Goal: Information Seeking & Learning: Learn about a topic

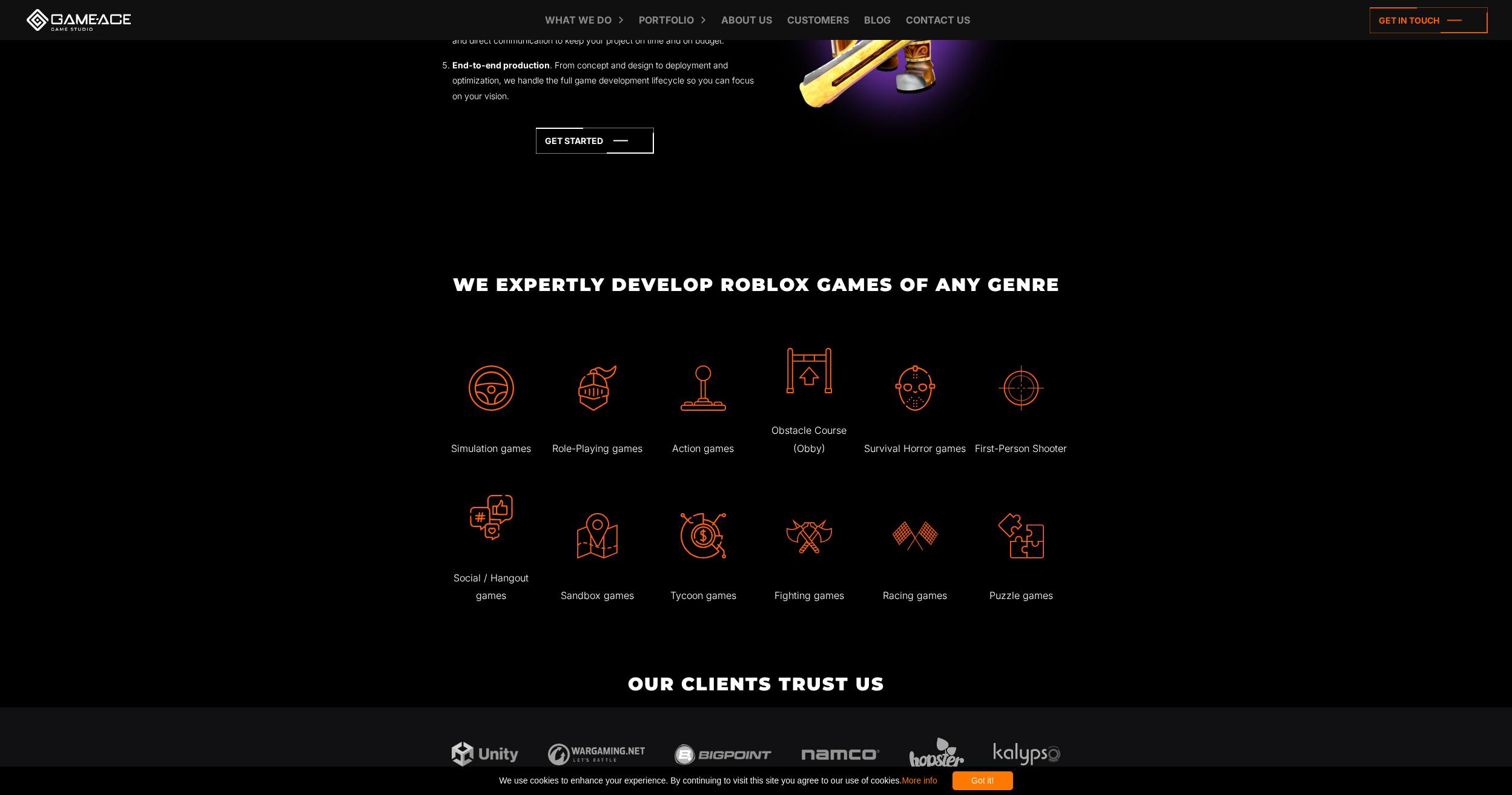
scroll to position [1574, 0]
click at [927, 390] on img at bounding box center [915, 387] width 45 height 45
click at [922, 403] on img at bounding box center [915, 387] width 45 height 45
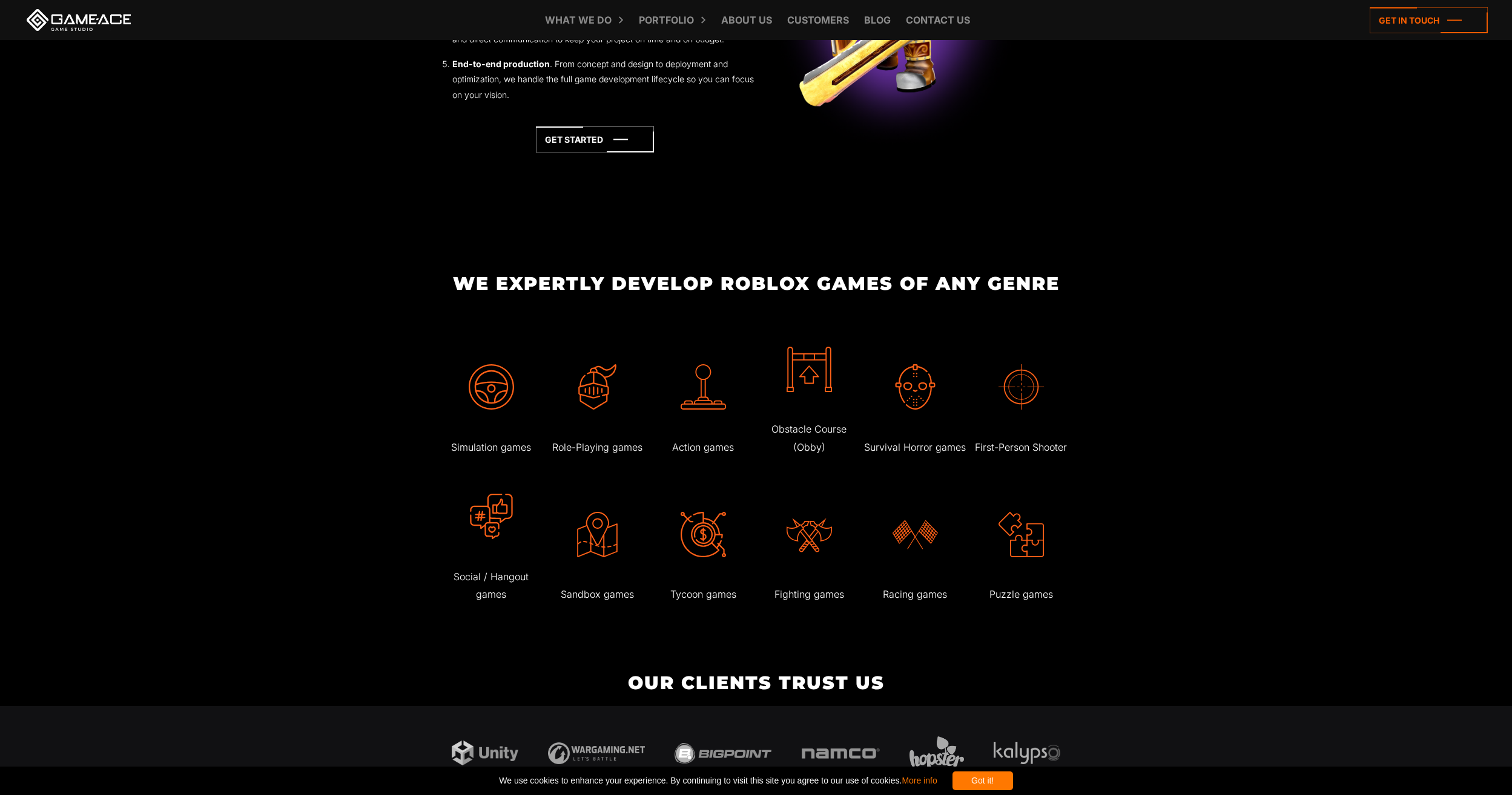
click at [922, 403] on img at bounding box center [915, 387] width 45 height 45
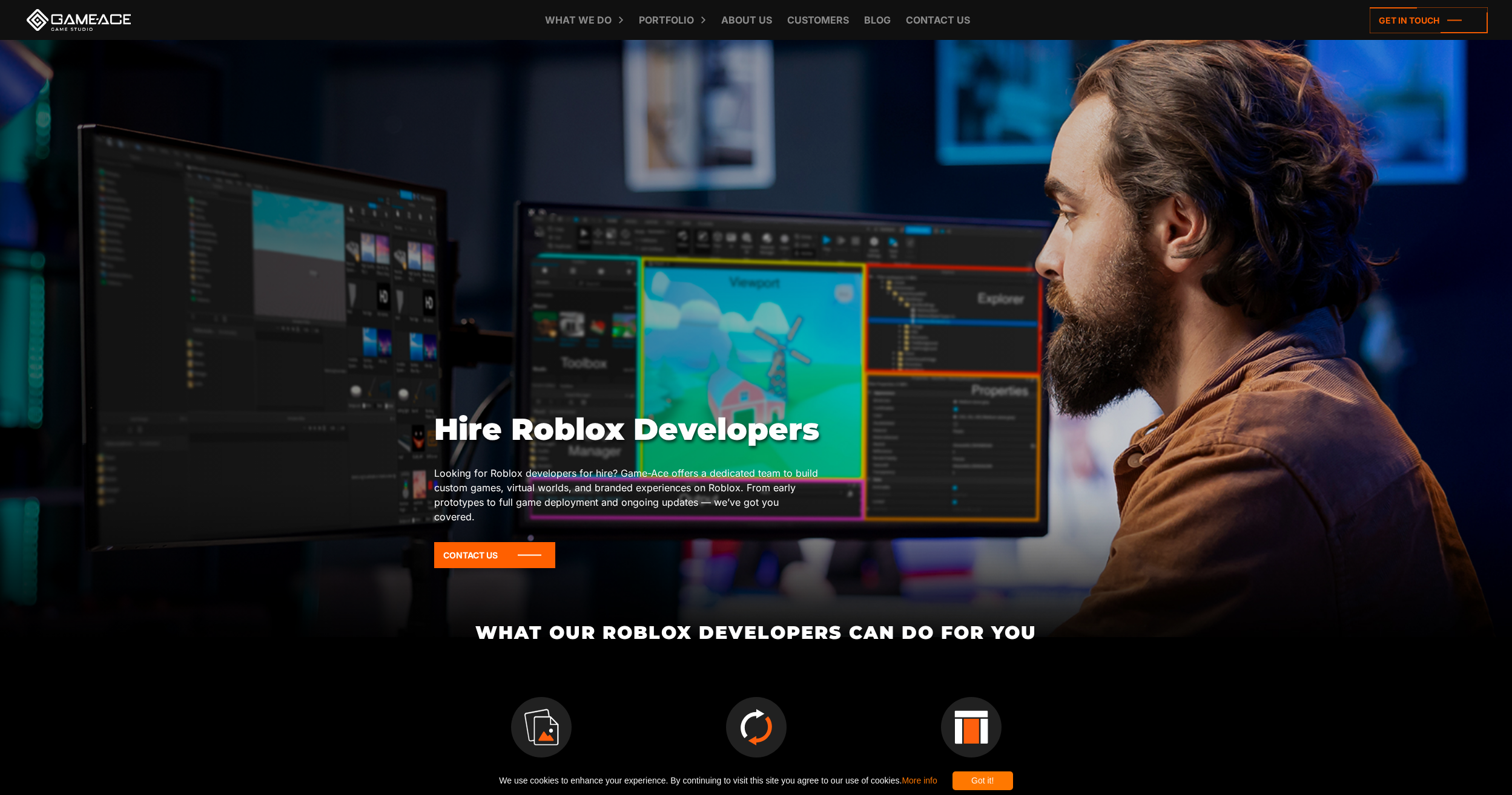
scroll to position [0, 0]
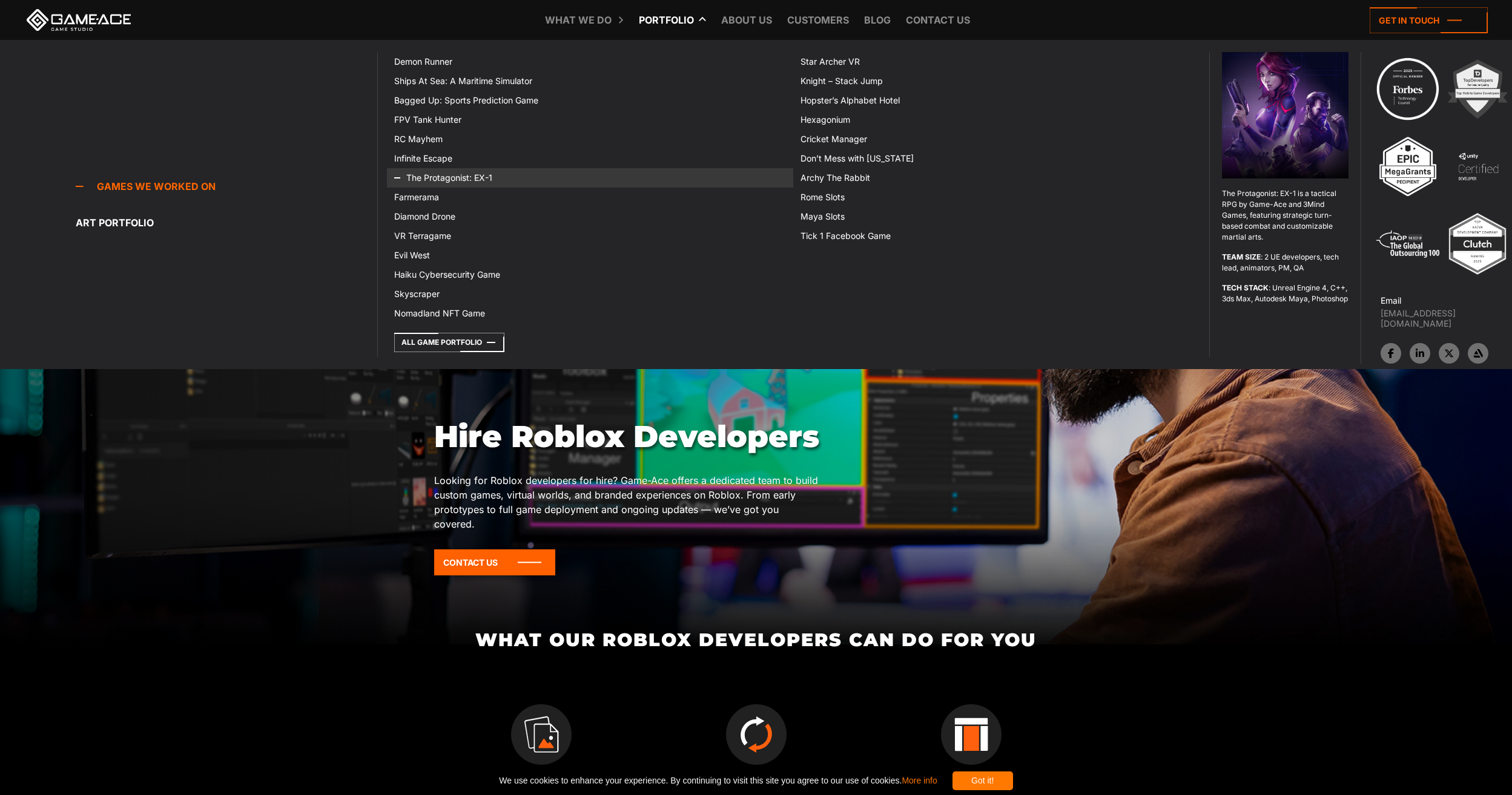
click at [644, 187] on link "The Protagonist: EX-1" at bounding box center [590, 177] width 407 height 20
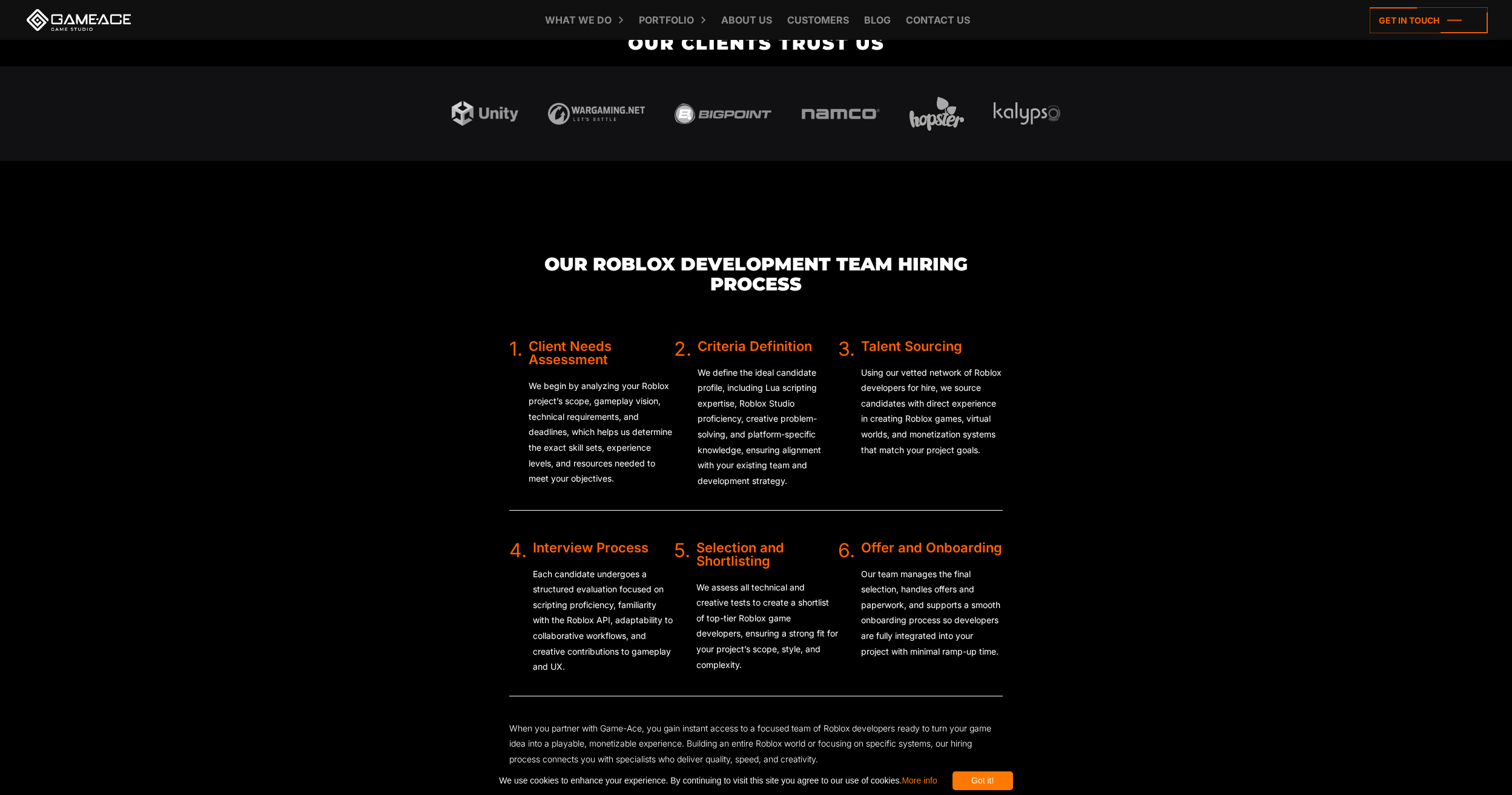
scroll to position [2118, 0]
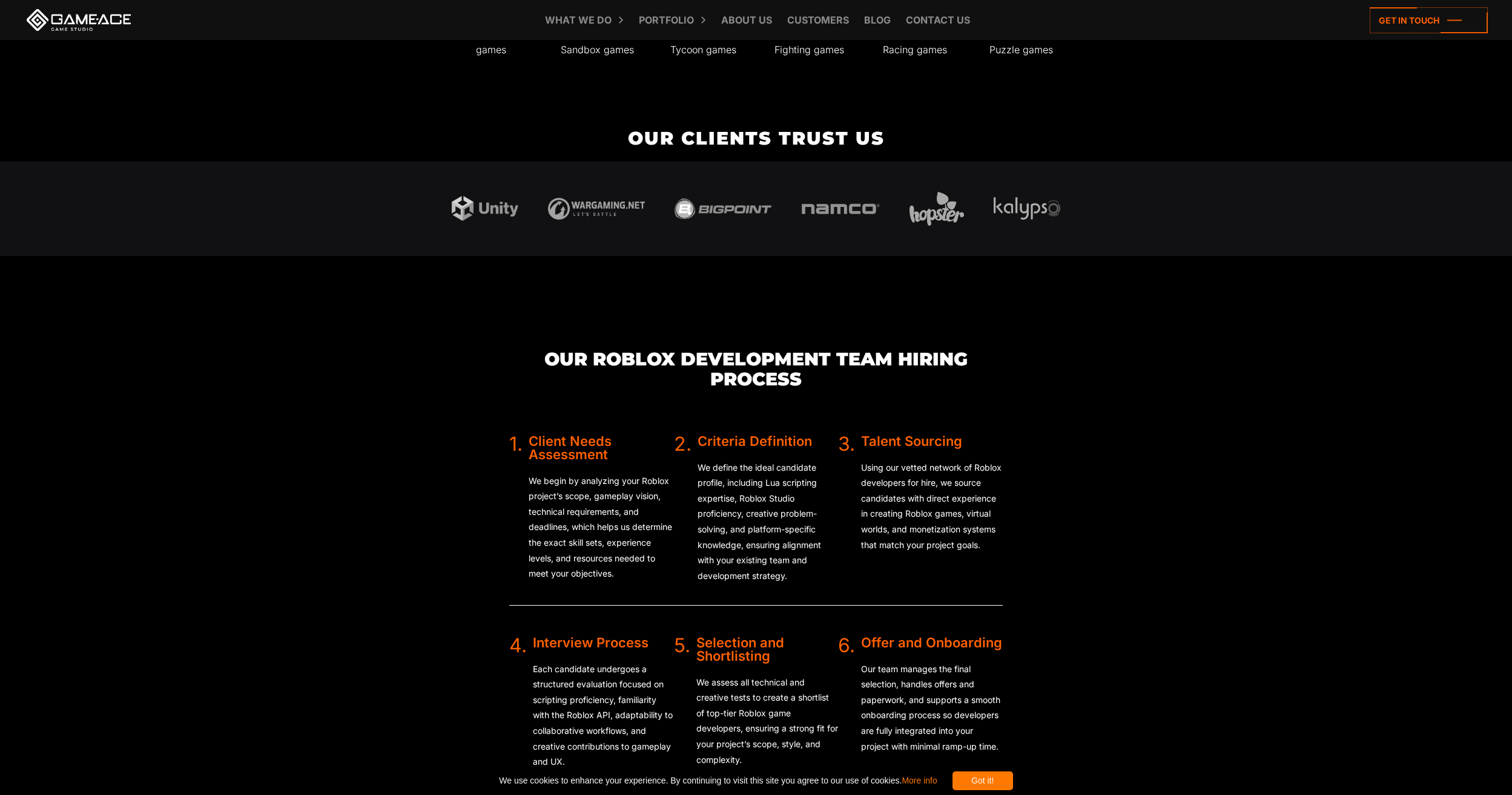
click at [271, 256] on div at bounding box center [756, 208] width 1512 height 94
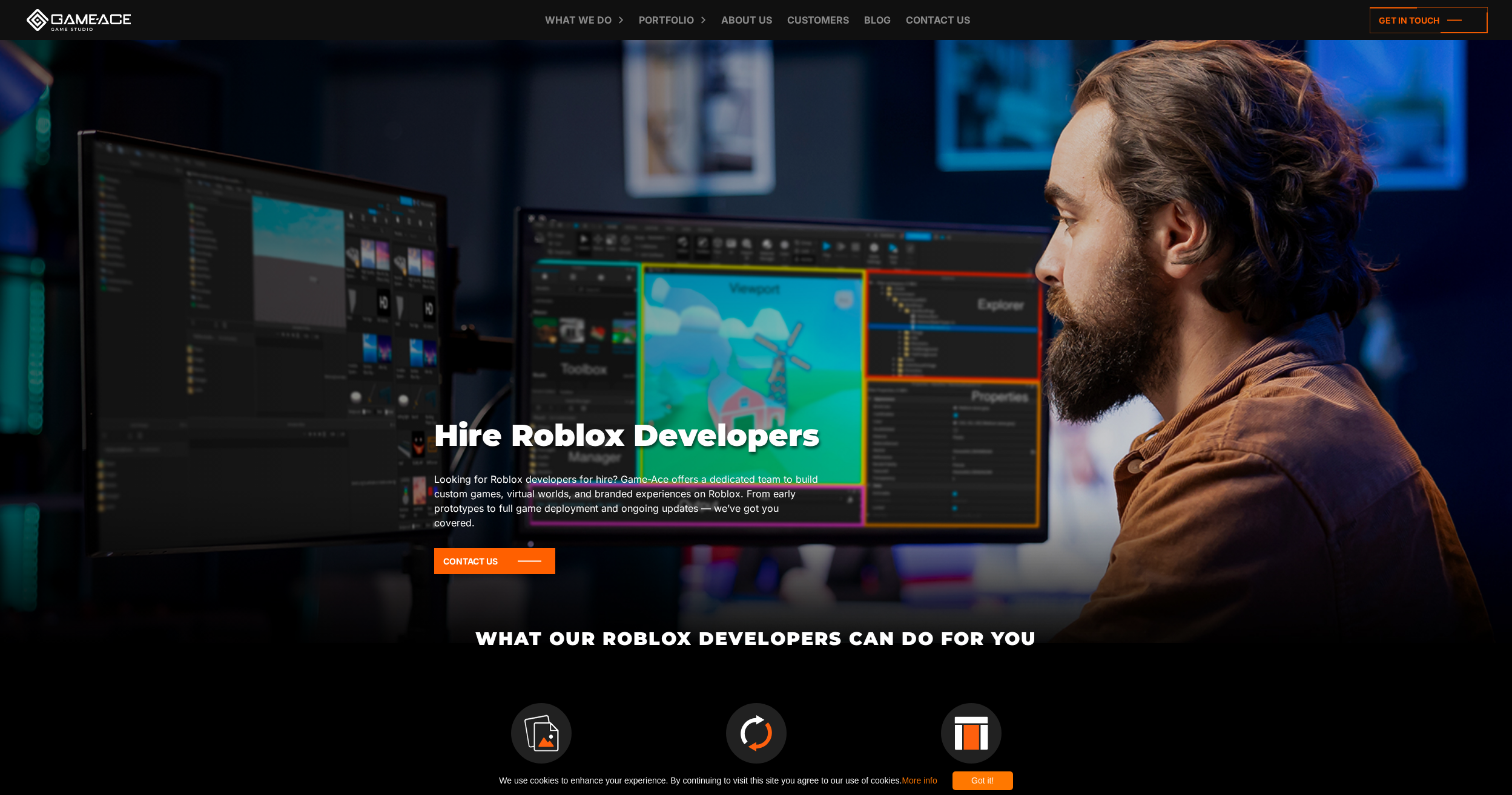
scroll to position [0, 0]
